Goal: Information Seeking & Learning: Compare options

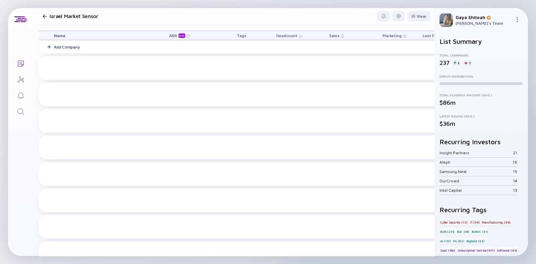
scroll to position [2779, 0]
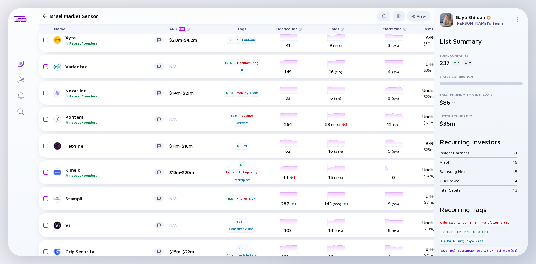
click at [23, 111] on icon "Search" at bounding box center [21, 112] width 8 height 8
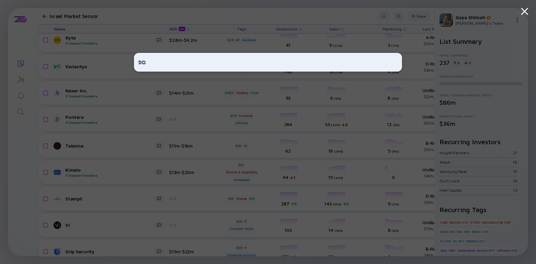
type input "ם"
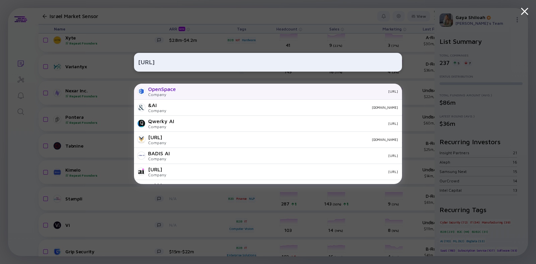
type input "[URL]"
click at [154, 90] on div "OpenSpace" at bounding box center [162, 89] width 28 height 6
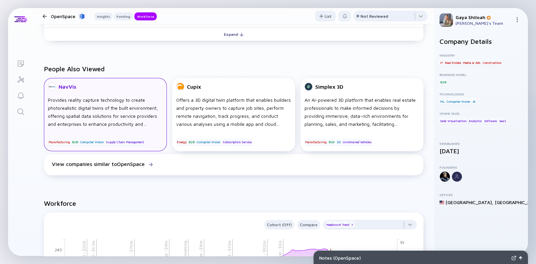
scroll to position [439, 0]
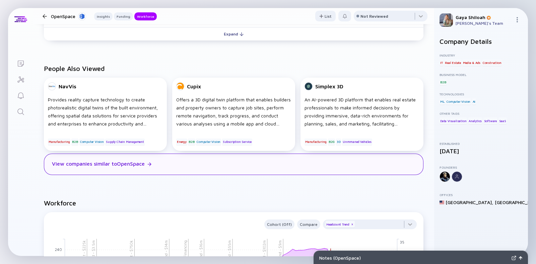
click at [112, 167] on div "View companies similar to OpenSpace" at bounding box center [233, 164] width 379 height 21
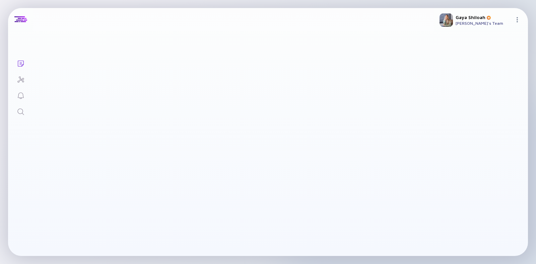
checkbox input "true"
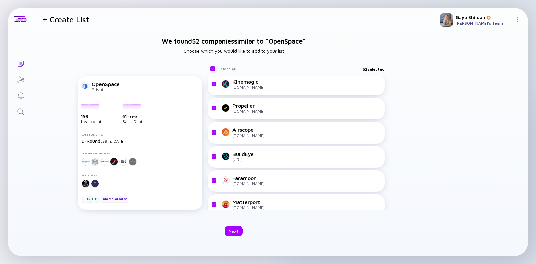
scroll to position [725, 0]
click at [489, 165] on div at bounding box center [480, 144] width 83 height 213
